Goal: Task Accomplishment & Management: Use online tool/utility

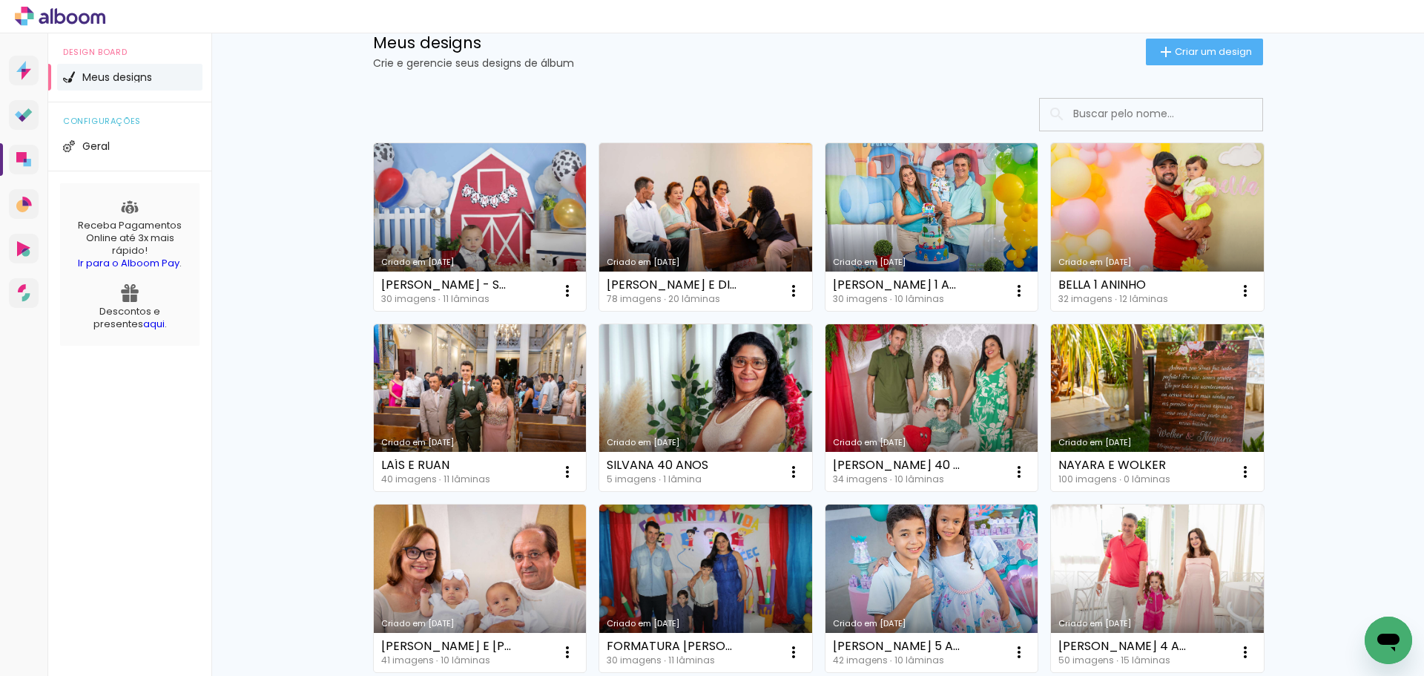
scroll to position [74, 0]
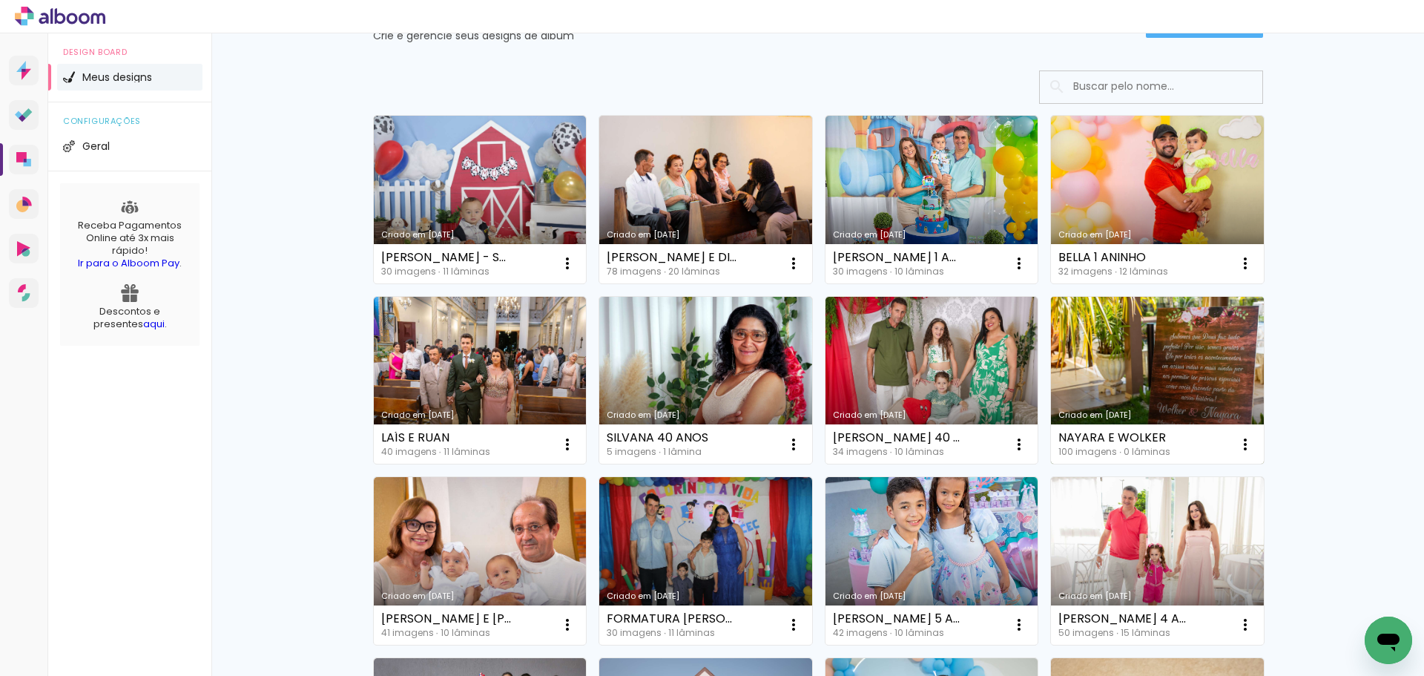
click at [1197, 388] on link "Criado em 11/06/25" at bounding box center [1157, 381] width 213 height 168
